Goal: Transaction & Acquisition: Obtain resource

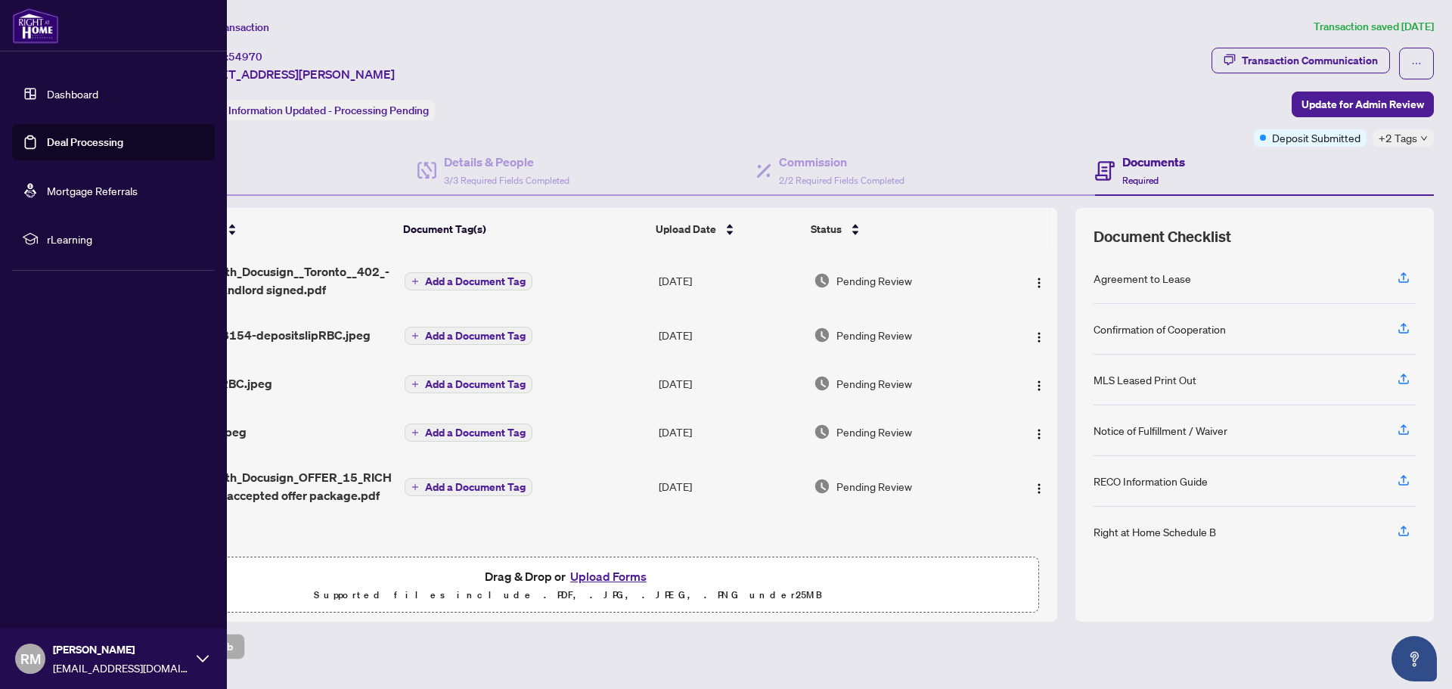
click at [51, 101] on link "Dashboard" at bounding box center [72, 94] width 51 height 14
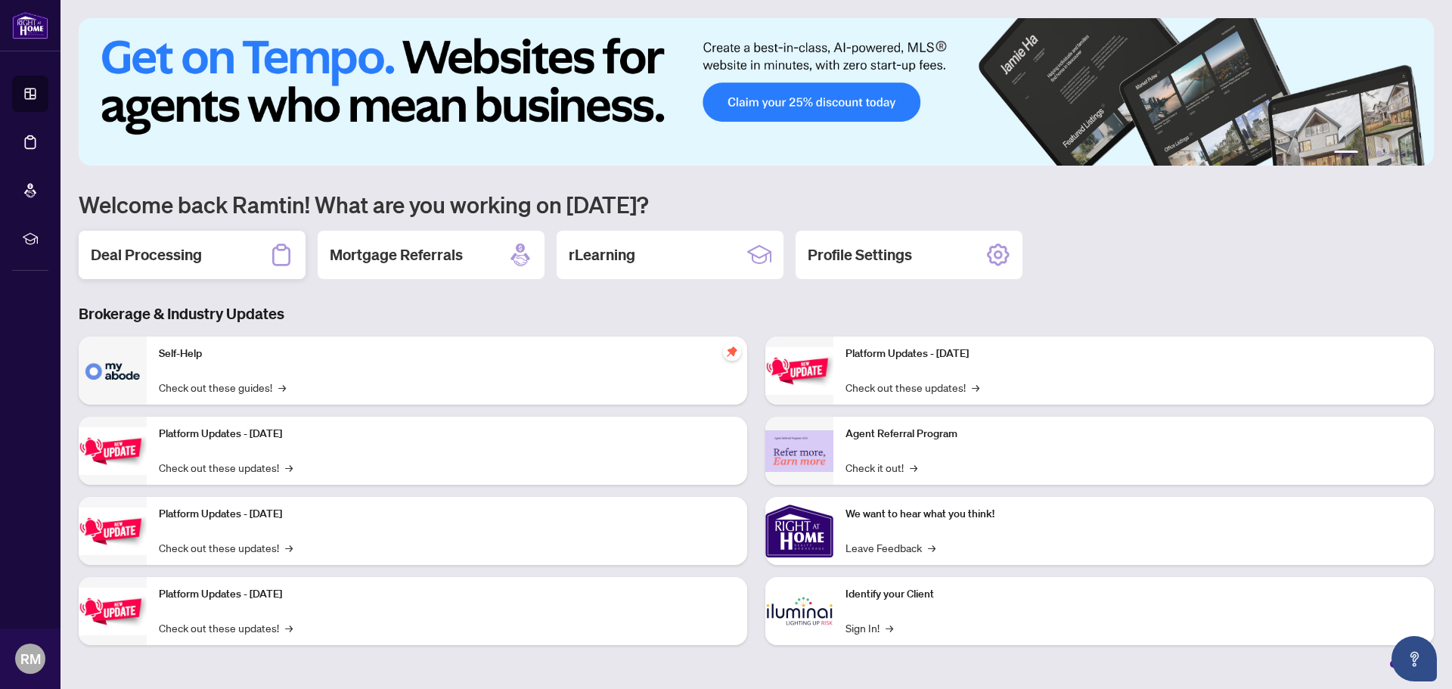
click at [213, 268] on div "Deal Processing" at bounding box center [192, 255] width 227 height 48
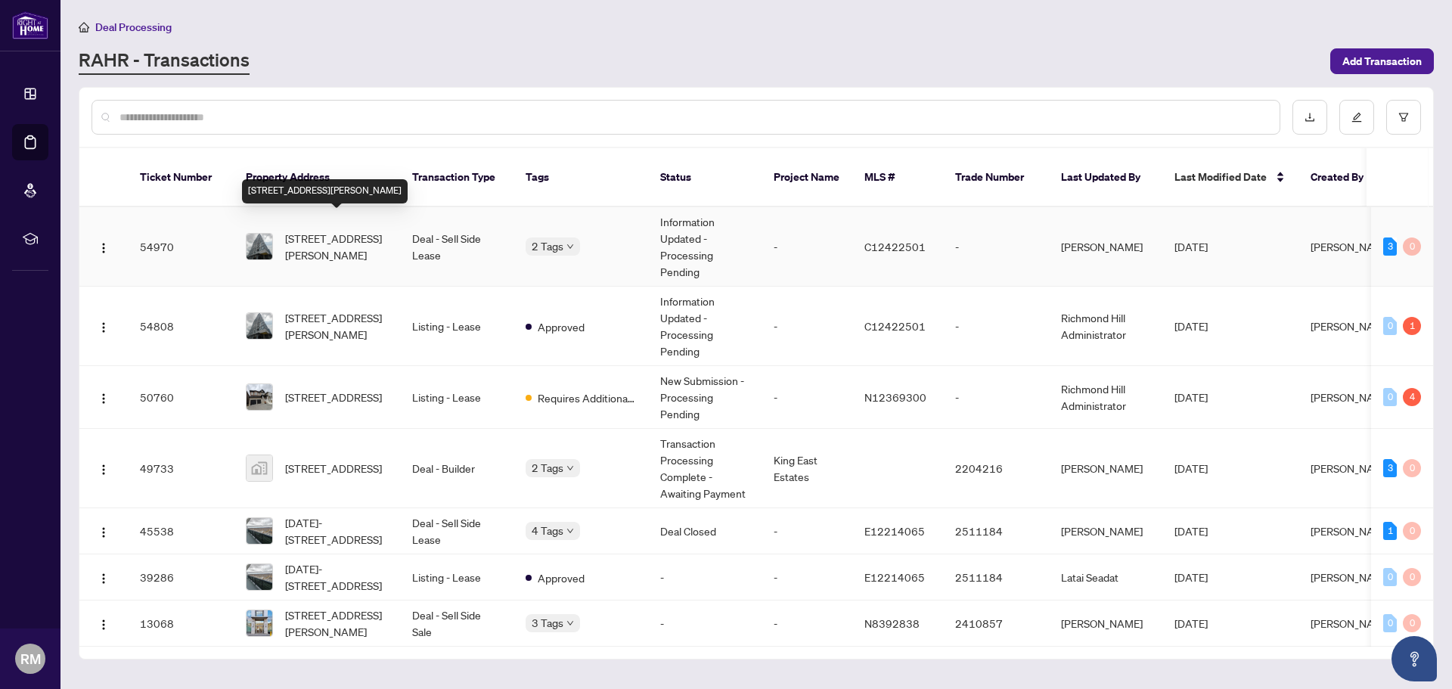
click at [355, 230] on span "[STREET_ADDRESS][PERSON_NAME]" at bounding box center [336, 246] width 103 height 33
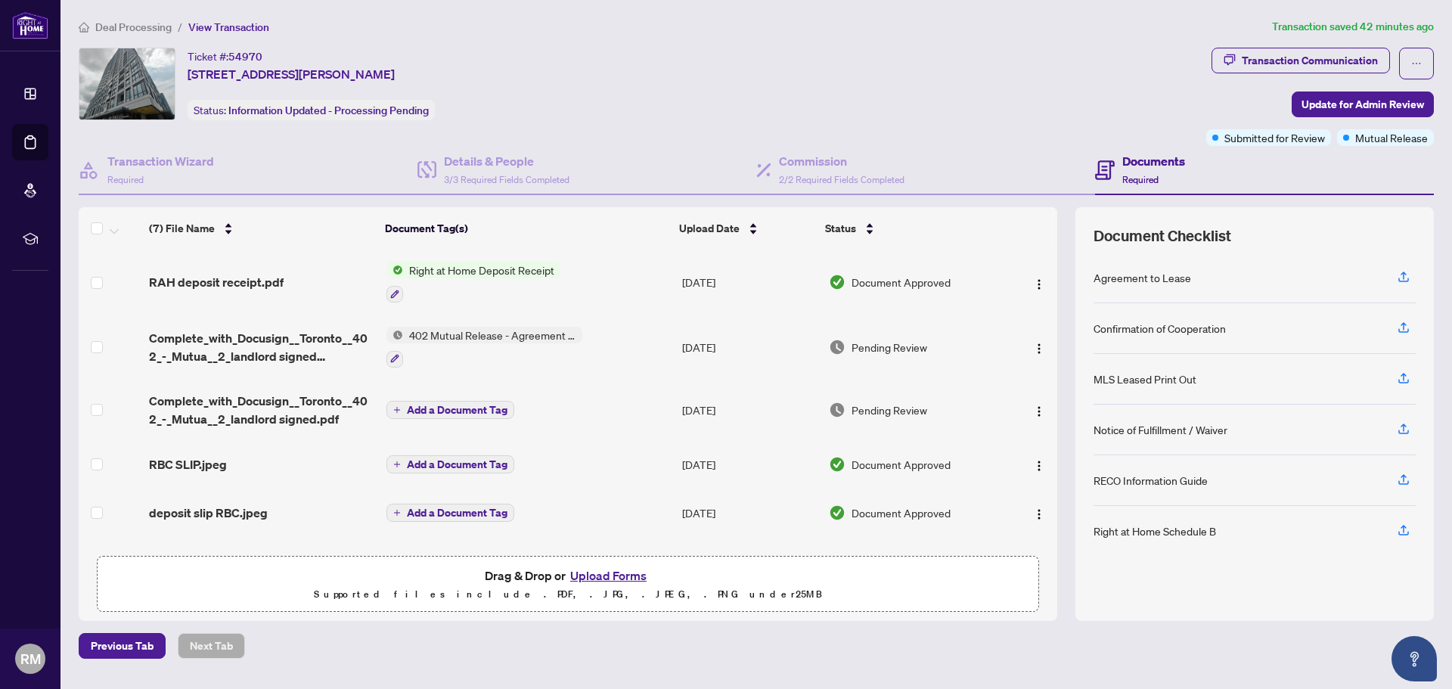
click at [566, 336] on span "402 Mutual Release - Agreement to Lease - Residential" at bounding box center [492, 335] width 179 height 17
click at [1035, 355] on button "button" at bounding box center [1039, 347] width 24 height 24
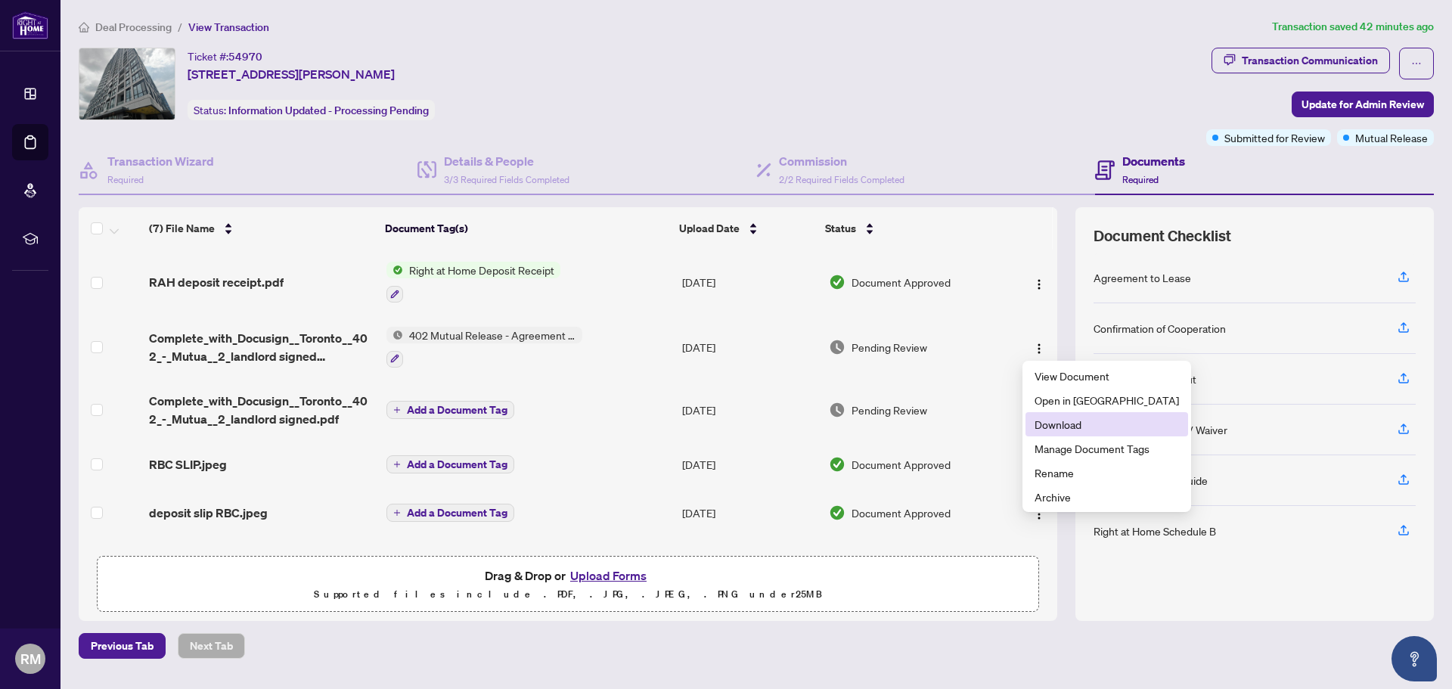
click at [1056, 426] on span "Download" at bounding box center [1106, 424] width 144 height 17
